Goal: Transaction & Acquisition: Purchase product/service

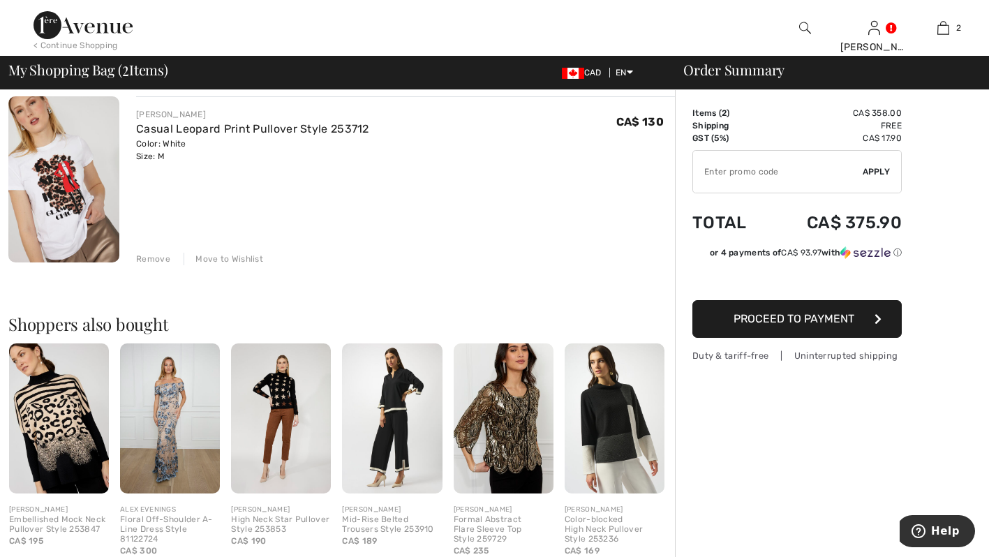
scroll to position [293, 0]
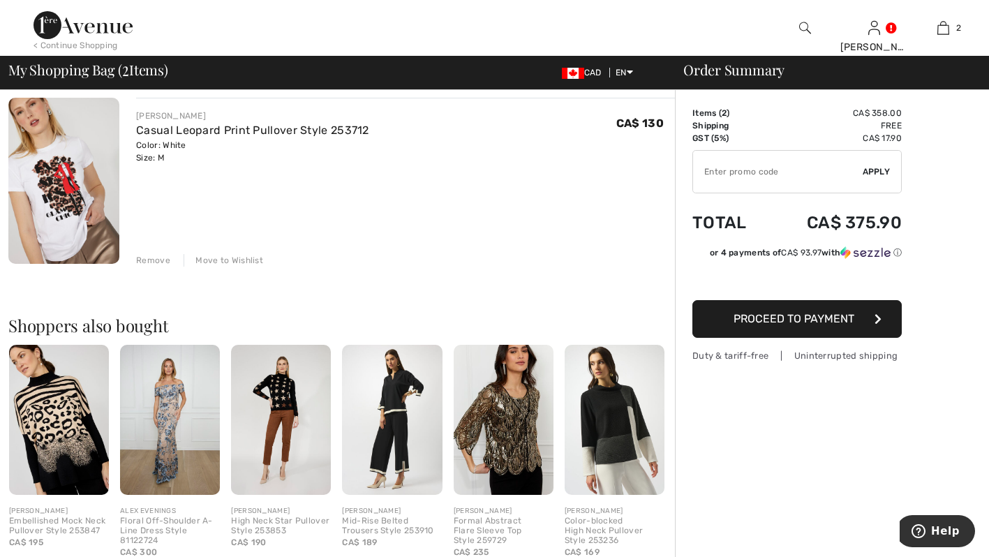
click at [54, 187] on img at bounding box center [63, 181] width 111 height 167
